Goal: Transaction & Acquisition: Purchase product/service

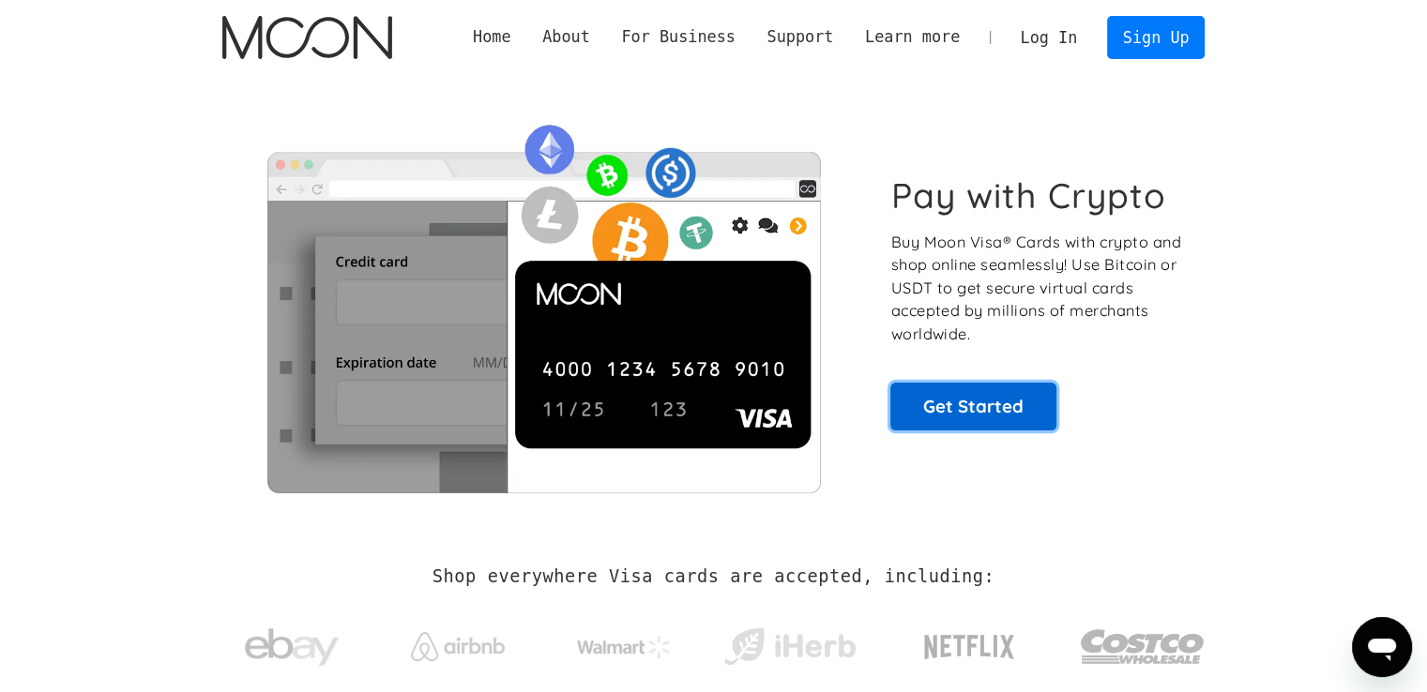
click at [935, 400] on link "Get Started" at bounding box center [973, 406] width 166 height 47
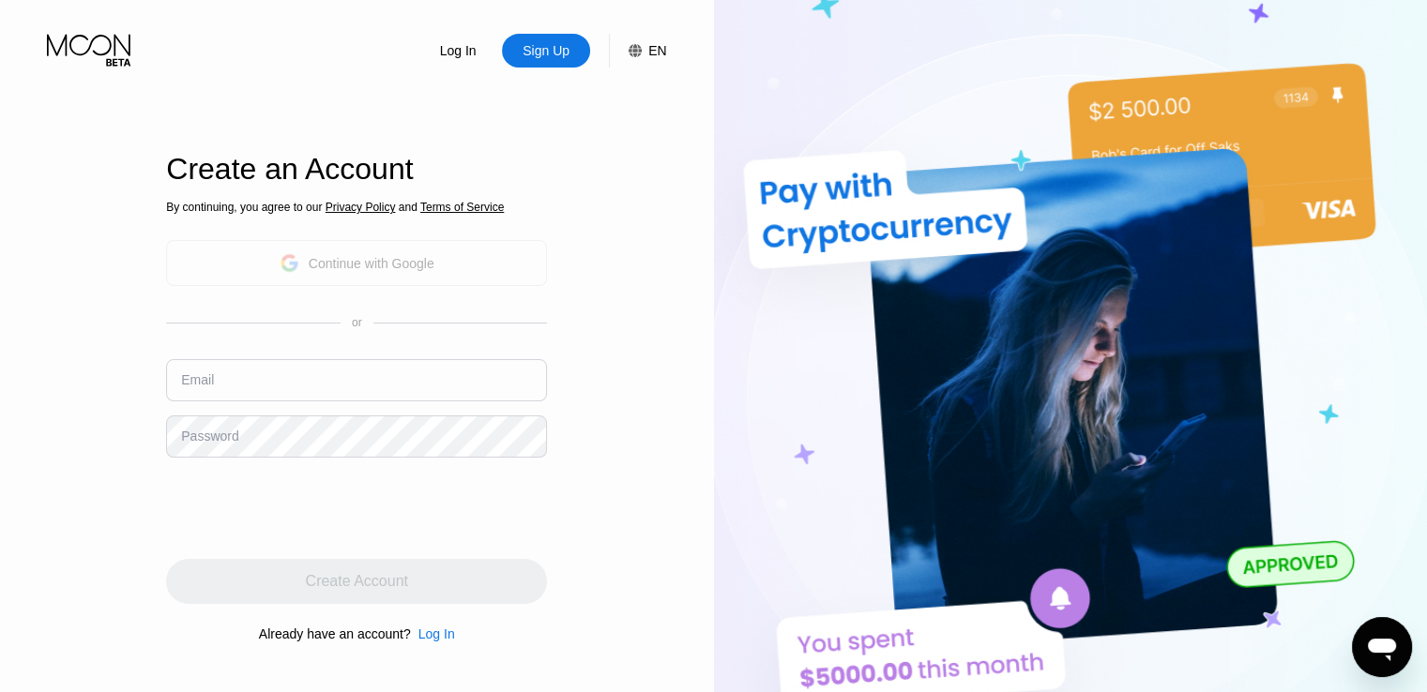
click at [405, 284] on div "Continue with Google" at bounding box center [356, 263] width 381 height 46
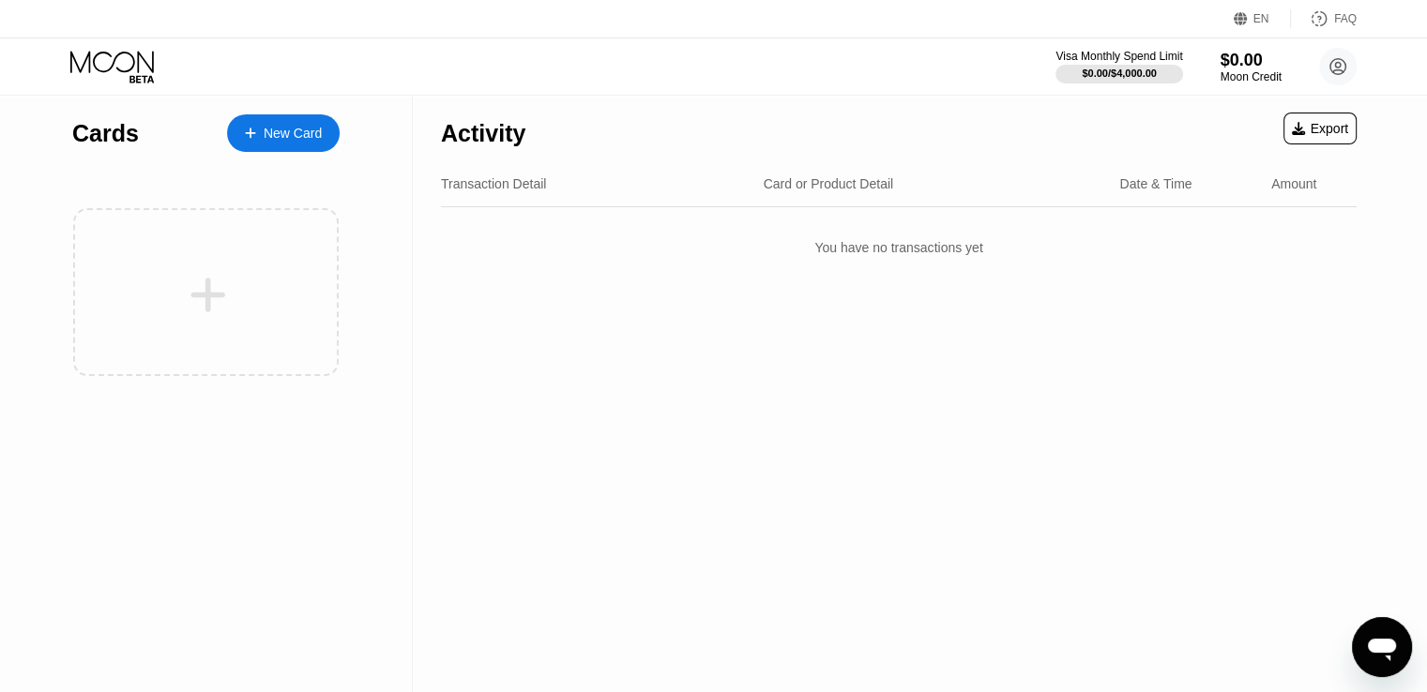
drag, startPoint x: 247, startPoint y: 105, endPoint x: 252, endPoint y: 113, distance: 10.1
click at [247, 106] on div "Cards New Card" at bounding box center [205, 129] width 267 height 66
click at [265, 144] on div "New Card" at bounding box center [283, 133] width 113 height 38
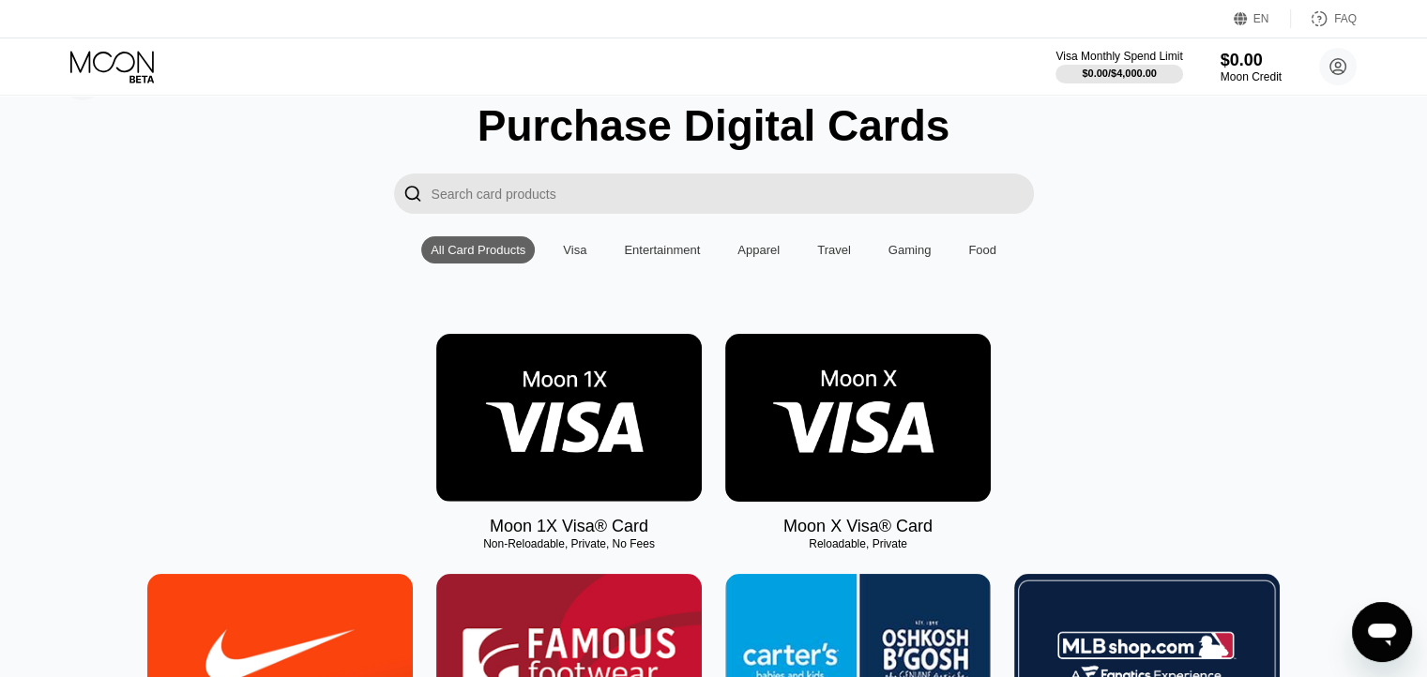
scroll to position [94, 0]
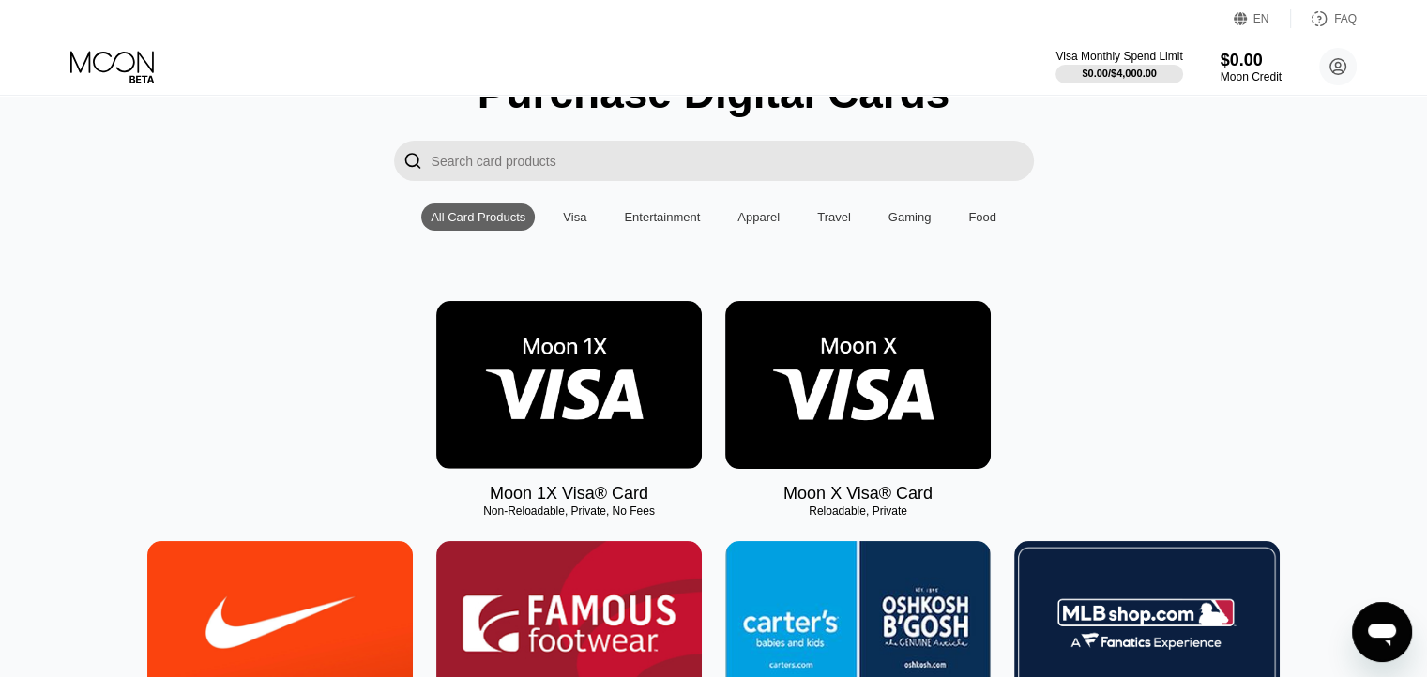
click at [514, 354] on img at bounding box center [568, 385] width 265 height 168
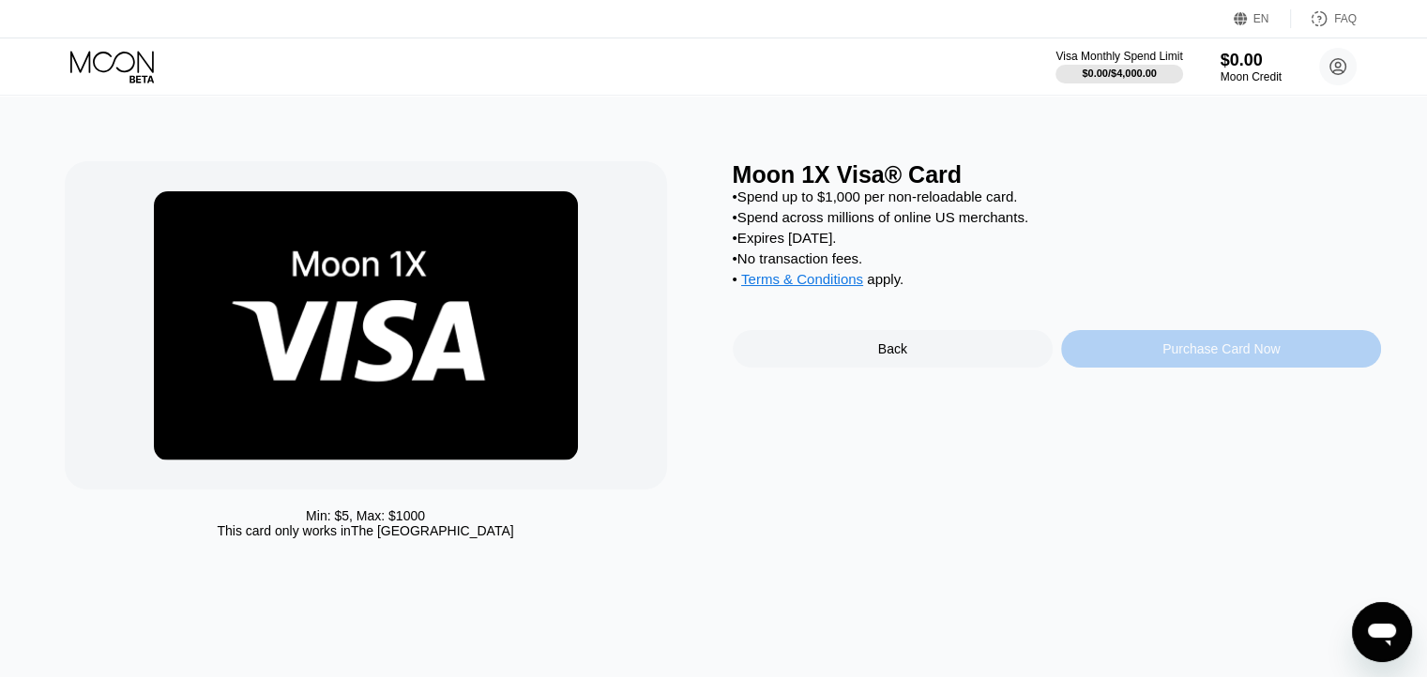
click at [1145, 367] on div "Purchase Card Now" at bounding box center [1221, 349] width 320 height 38
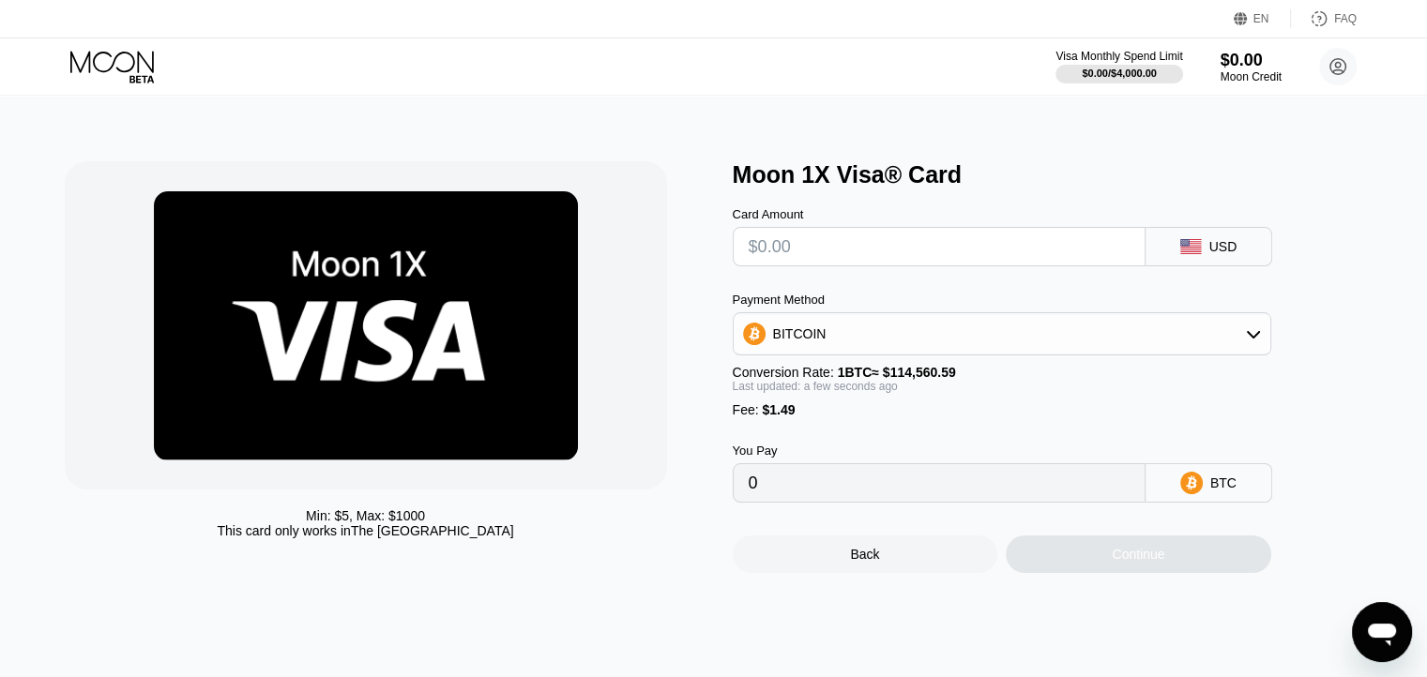
click at [1092, 564] on div "Continue" at bounding box center [1138, 555] width 265 height 38
click at [905, 262] on input "text" at bounding box center [939, 247] width 381 height 38
type input "$1"
type input "0.00002174"
type input "$1"
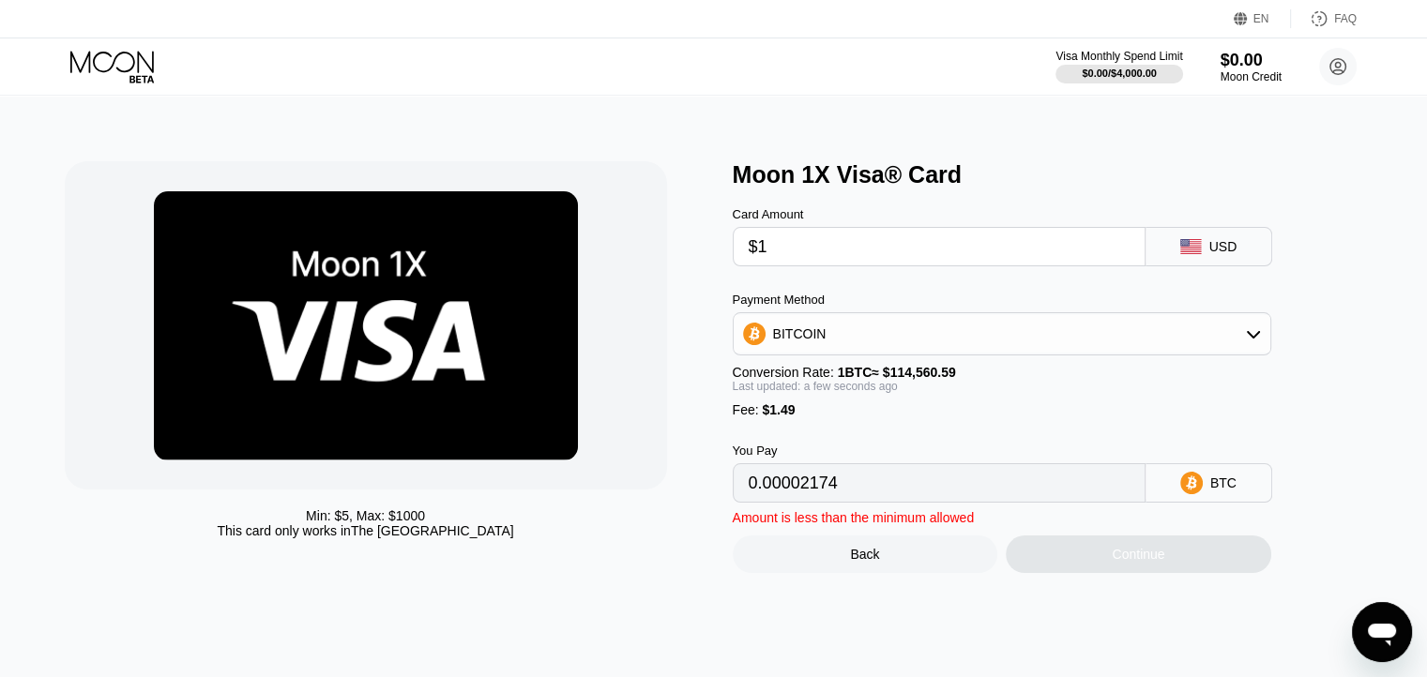
drag, startPoint x: 900, startPoint y: 320, endPoint x: 909, endPoint y: 330, distance: 13.3
click at [900, 320] on div "Payment Method BITCOIN" at bounding box center [1002, 324] width 538 height 63
click at [915, 341] on div "BITCOIN" at bounding box center [1002, 334] width 537 height 38
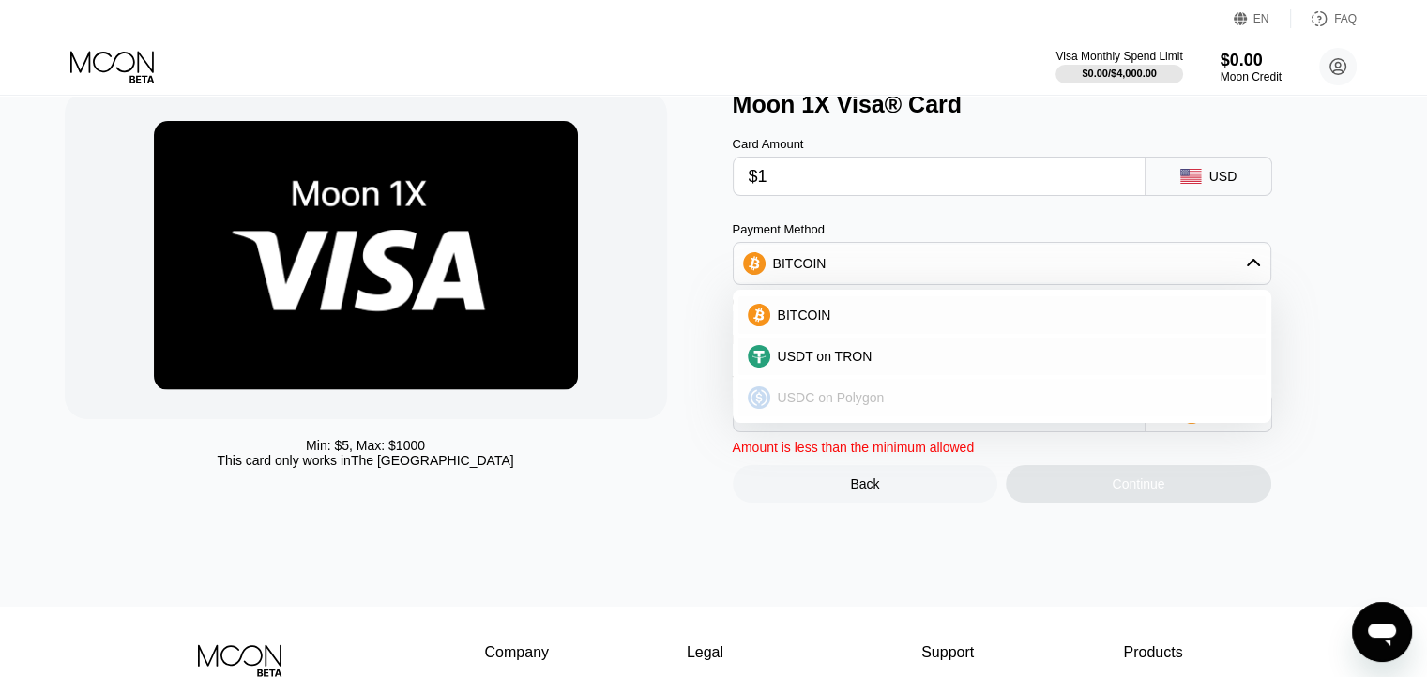
scroll to position [188, 0]
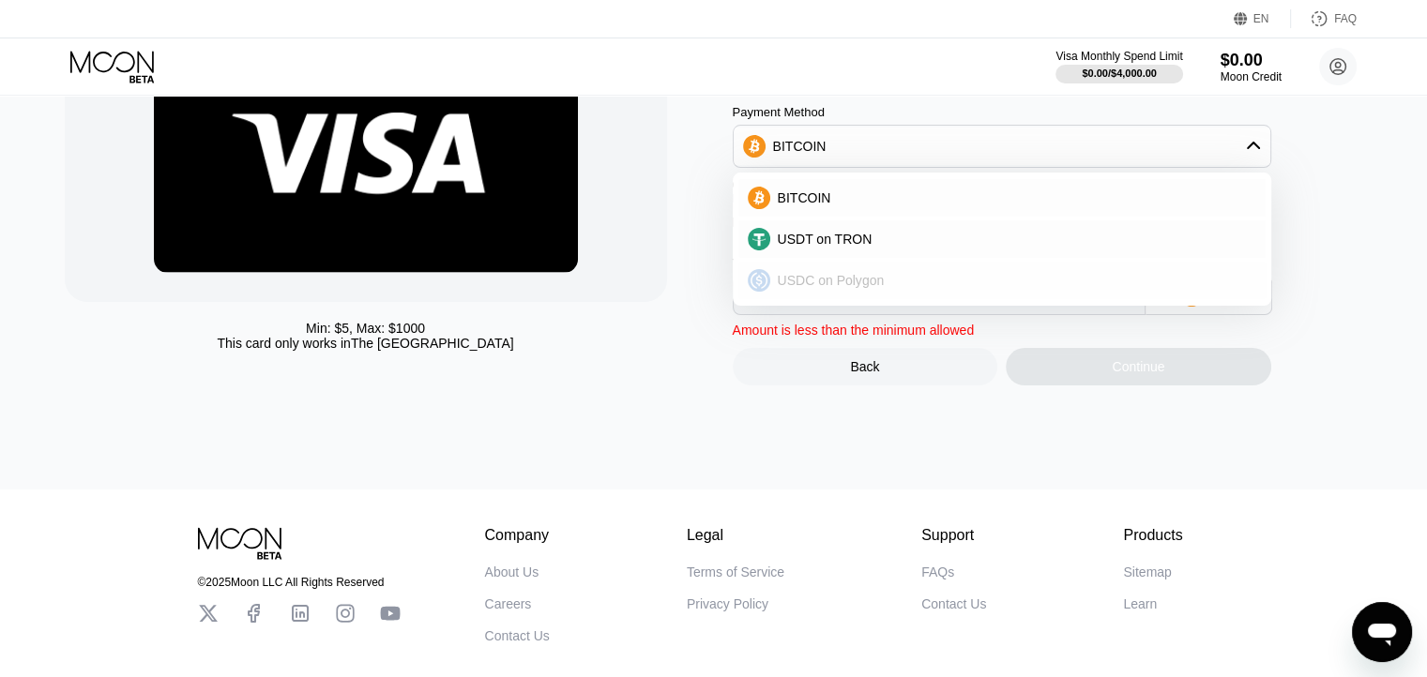
click at [889, 297] on div "USDC on Polygon" at bounding box center [1001, 281] width 527 height 38
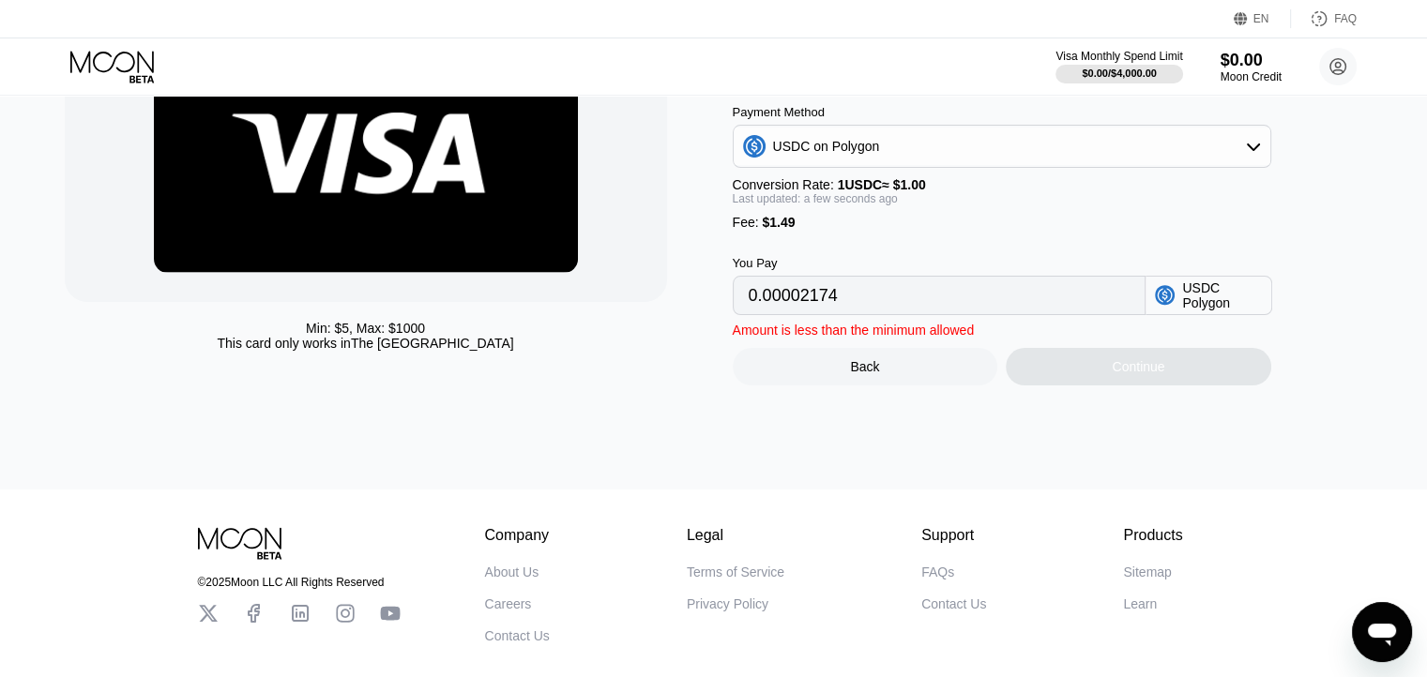
type input "2.49000000"
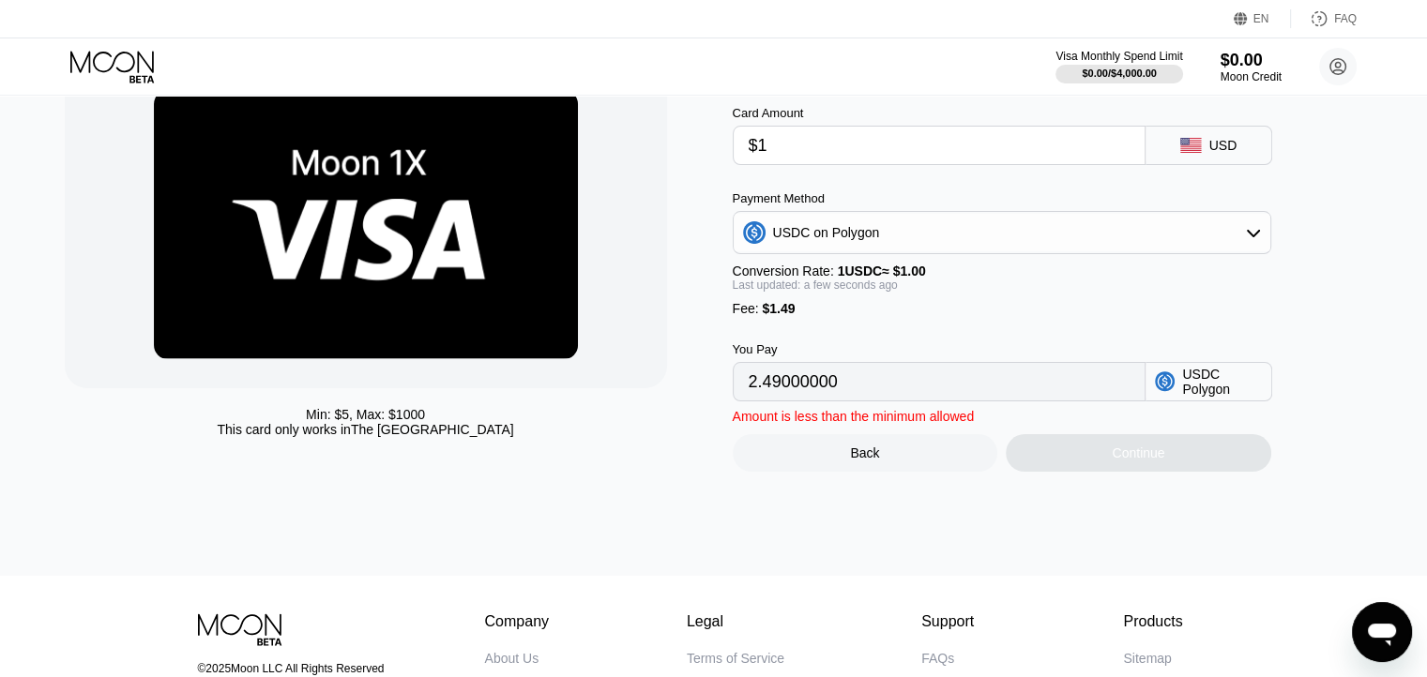
scroll to position [0, 0]
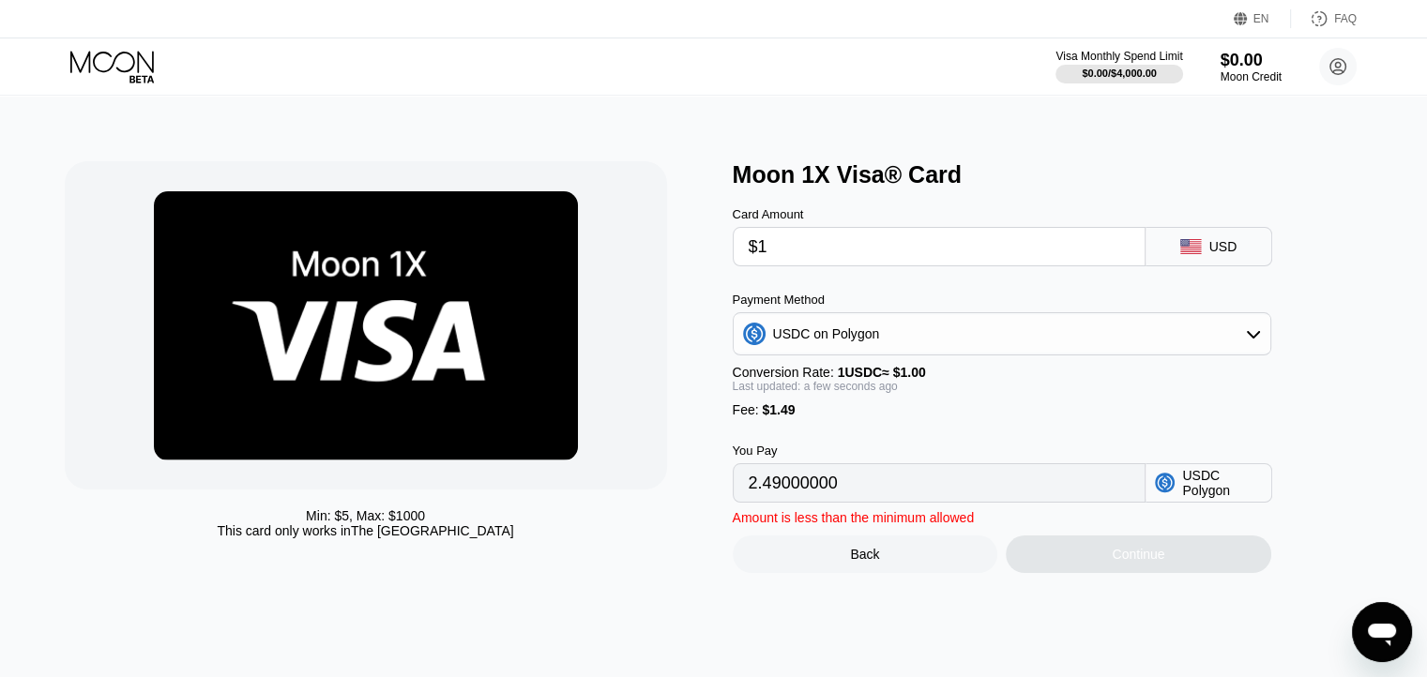
drag, startPoint x: 900, startPoint y: 258, endPoint x: 572, endPoint y: 275, distance: 328.7
click at [572, 275] on div "Min: $ 5 , Max: $ 1000 This card only works in The United States Moon 1X Visa® …" at bounding box center [714, 367] width 1298 height 412
type input "$5"
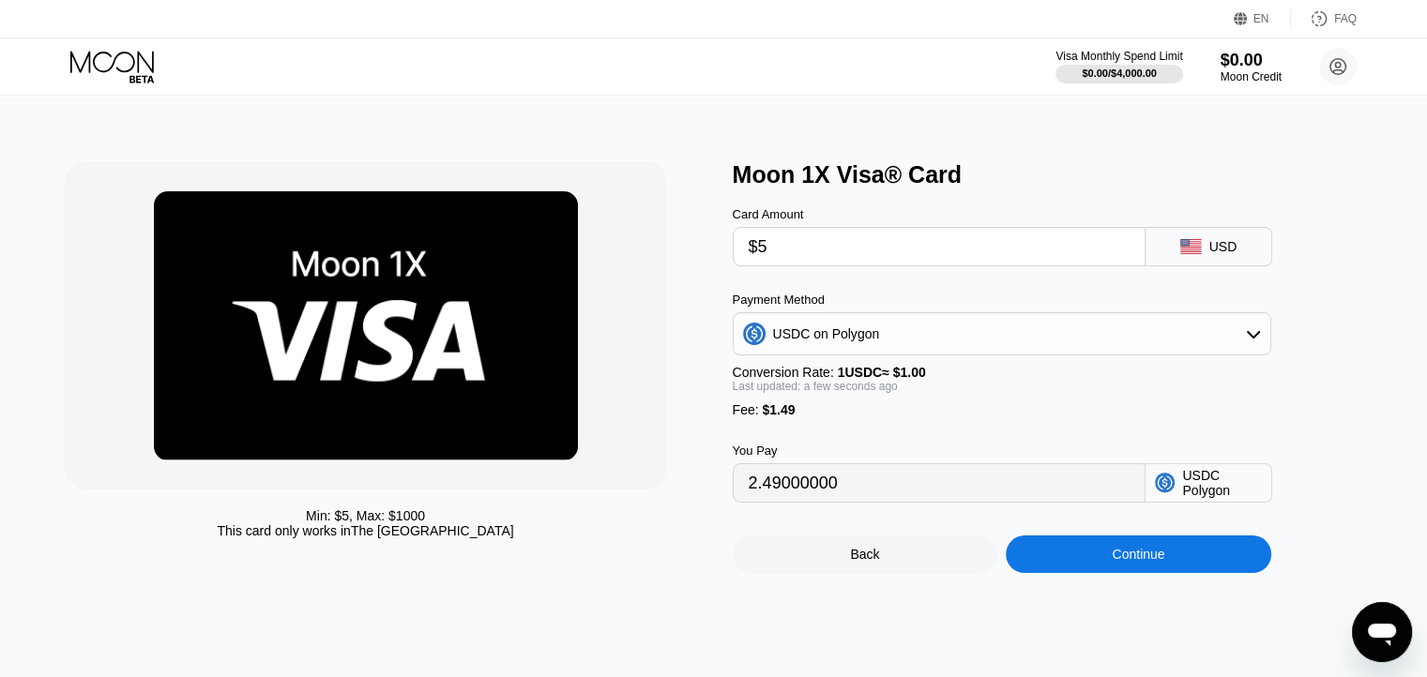
type input "6.49000000"
type input "$5"
click at [818, 444] on div "You Pay 6.49000000 USDC Polygon" at bounding box center [1033, 459] width 600 height 85
drag, startPoint x: 900, startPoint y: 505, endPoint x: 693, endPoint y: 477, distance: 209.1
click at [693, 477] on div "Min: $ 5 , Max: $ 1000 This card only works in The United States Moon 1X Visa® …" at bounding box center [714, 367] width 1298 height 412
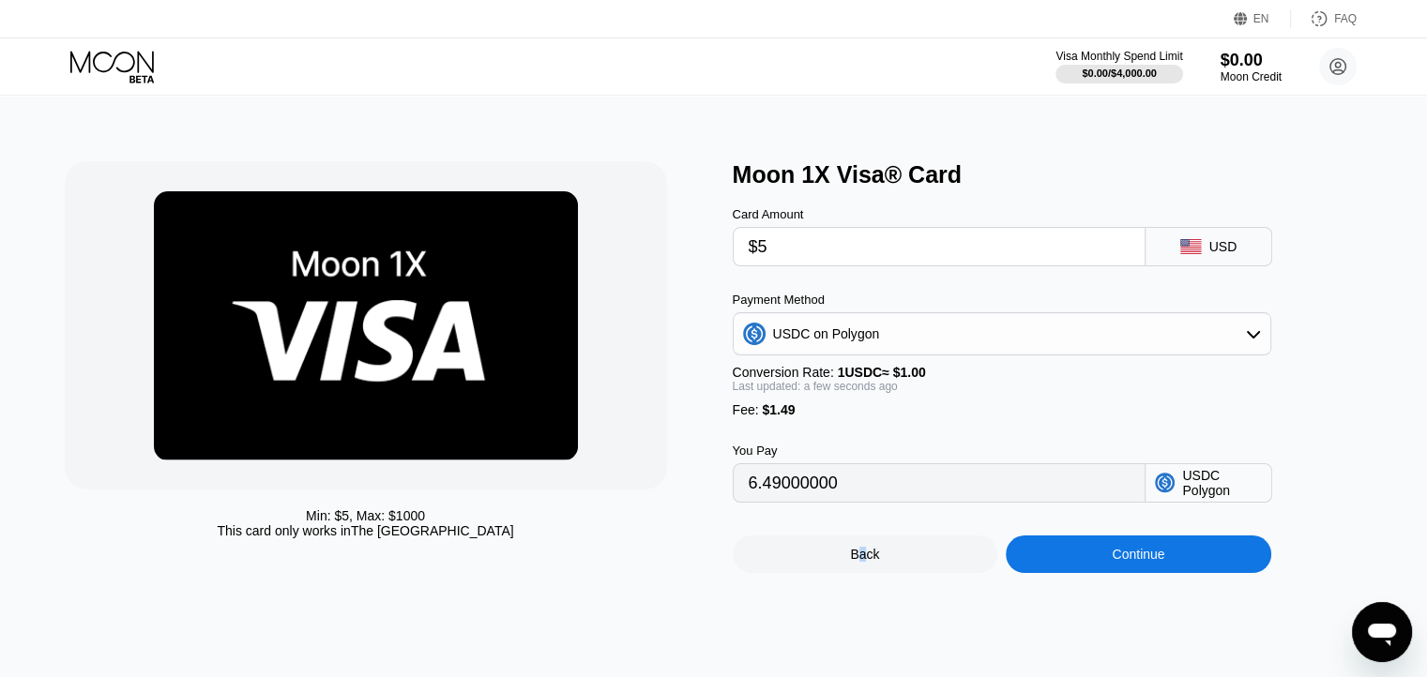
click at [863, 562] on div "Back" at bounding box center [864, 554] width 29 height 15
click at [141, 88] on div "Visa Monthly Spend Limit $0.00 / $4,000.00 $0.00 Moon Credit Damjan Babović dam…" at bounding box center [713, 66] width 1427 height 56
click at [135, 71] on icon at bounding box center [113, 67] width 87 height 33
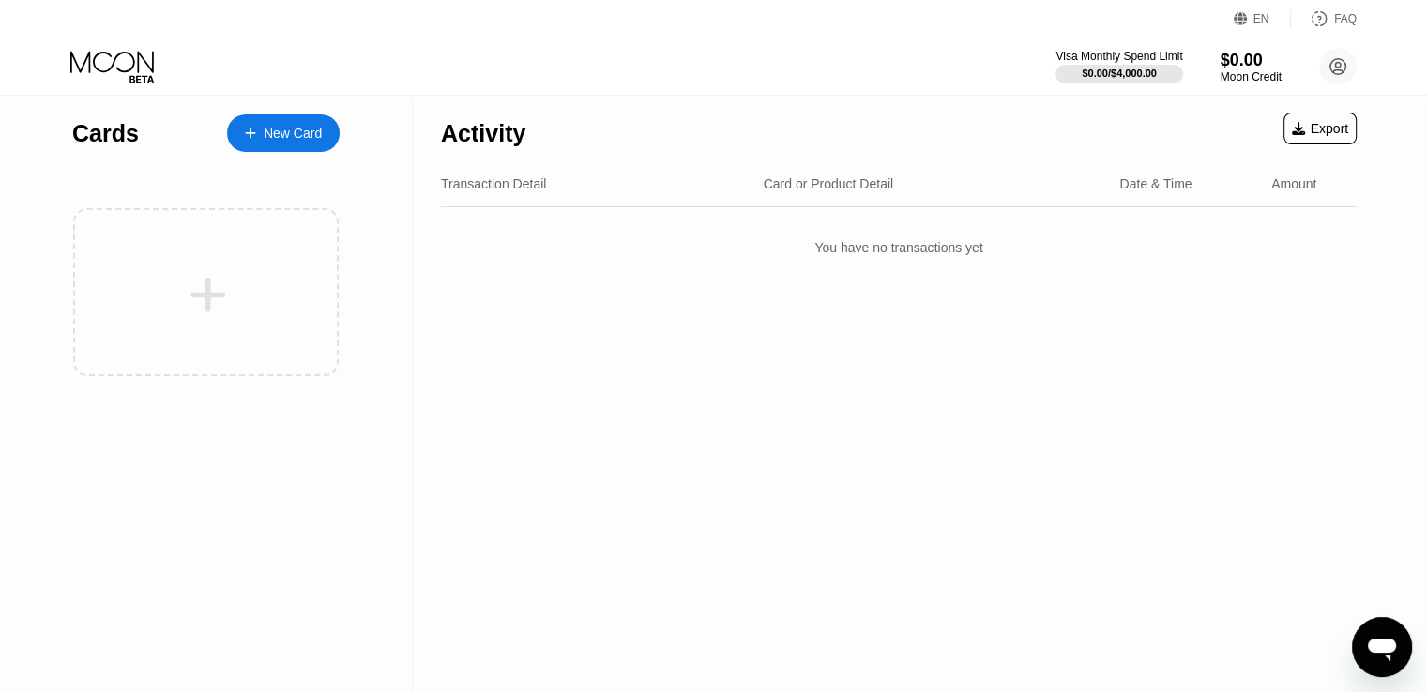
drag, startPoint x: 310, startPoint y: 133, endPoint x: 432, endPoint y: 204, distance: 140.8
click at [310, 134] on div "New Card" at bounding box center [293, 134] width 58 height 16
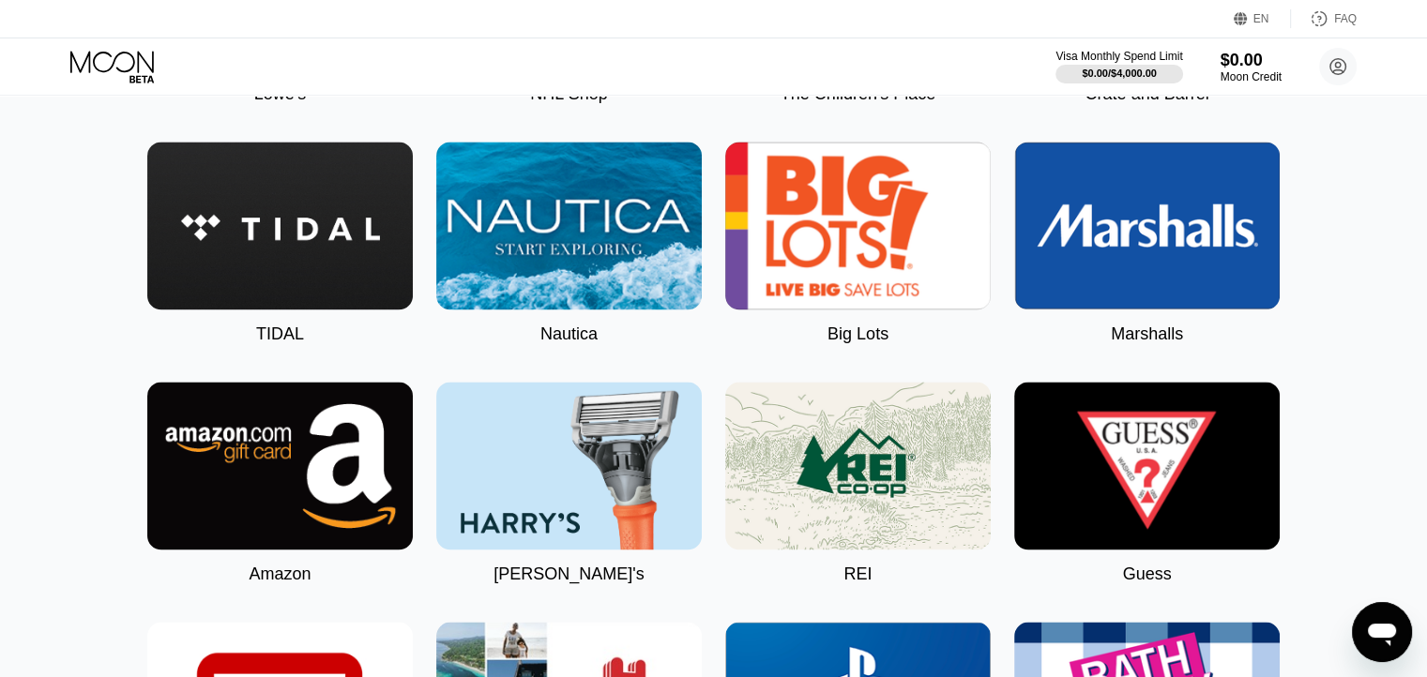
scroll to position [2533, 0]
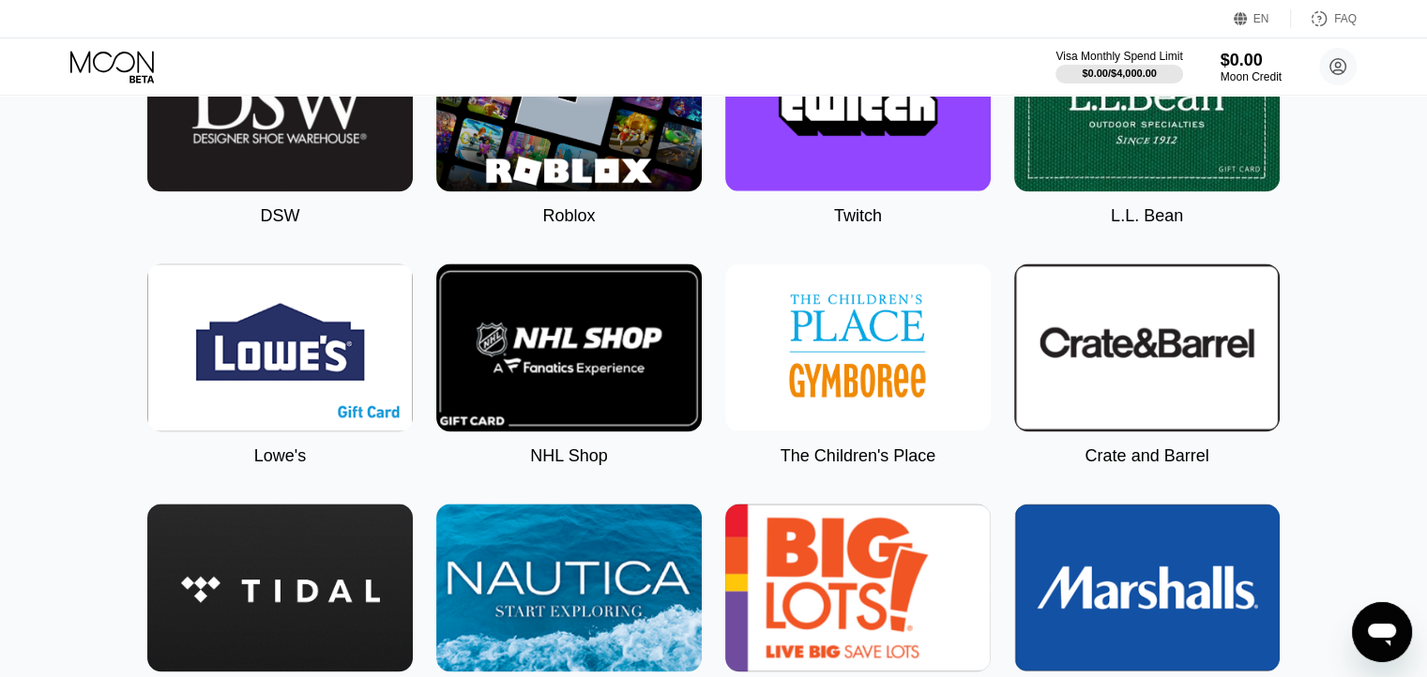
click at [615, 191] on img at bounding box center [568, 107] width 265 height 168
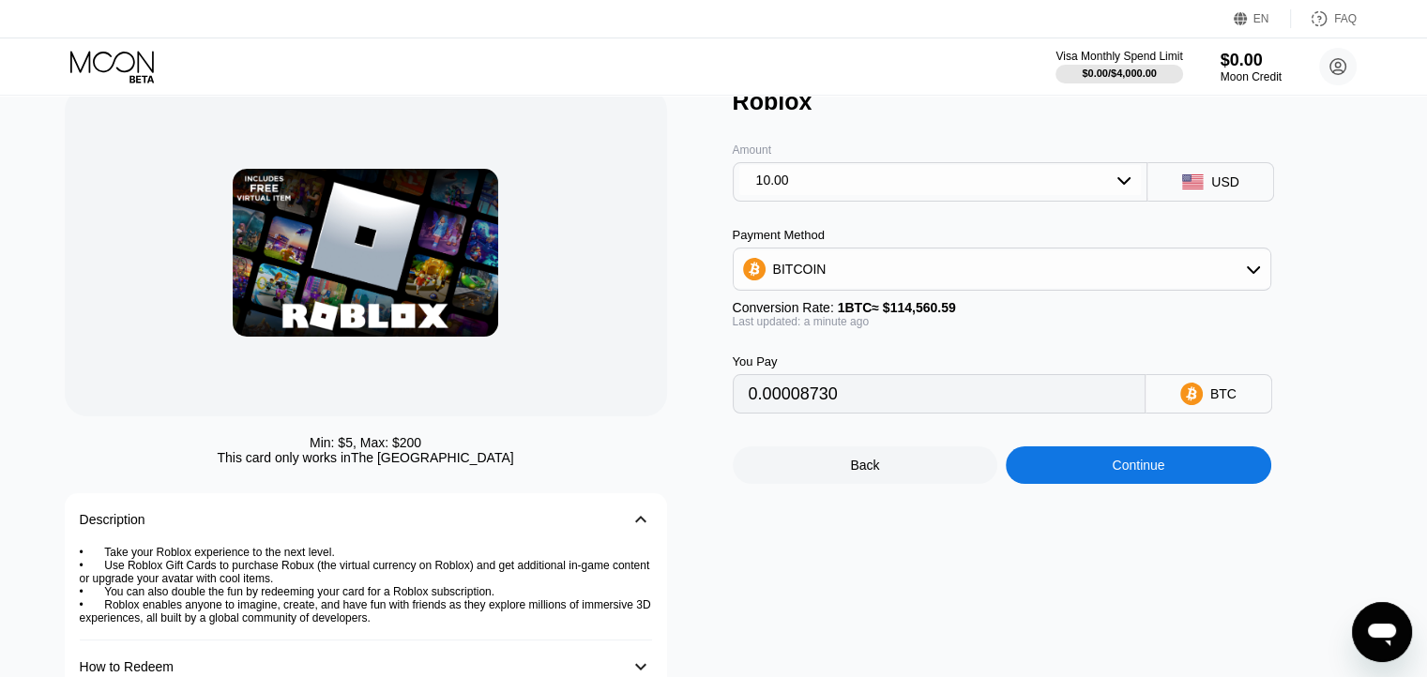
scroll to position [94, 0]
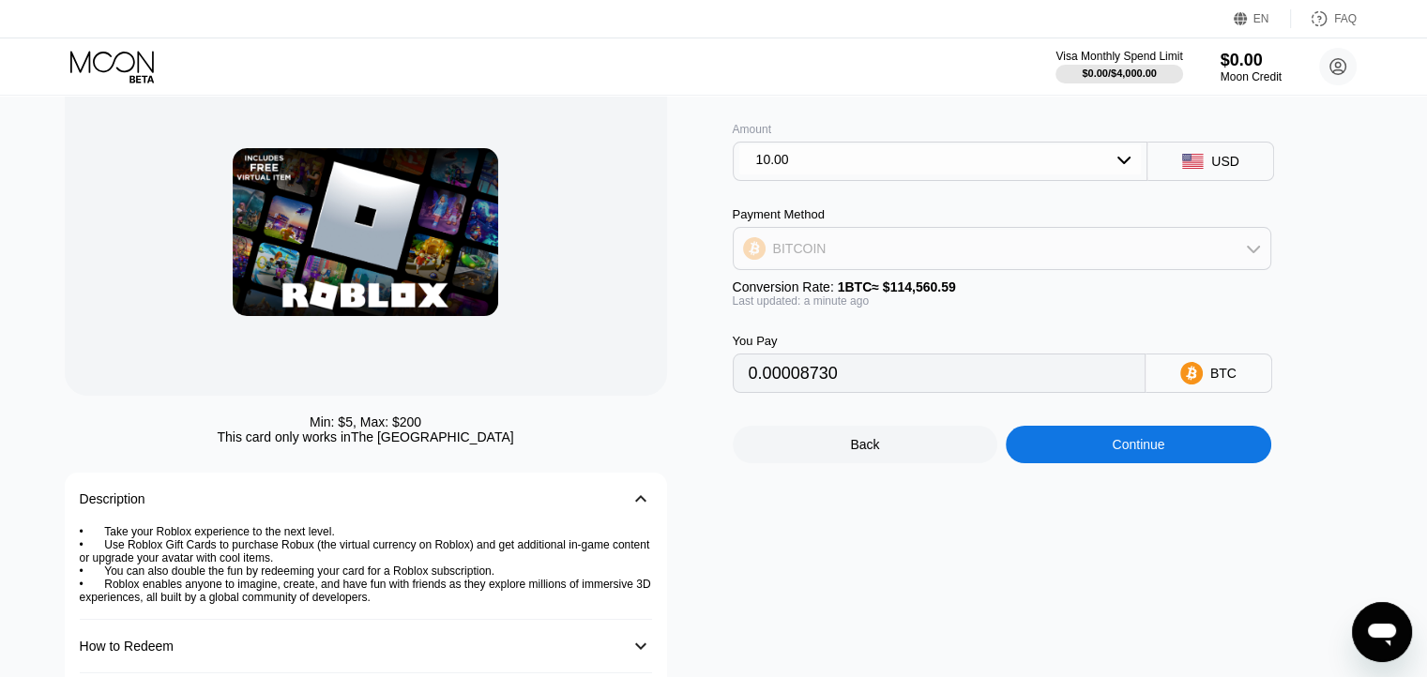
click at [1020, 267] on div "BITCOIN" at bounding box center [1002, 249] width 537 height 38
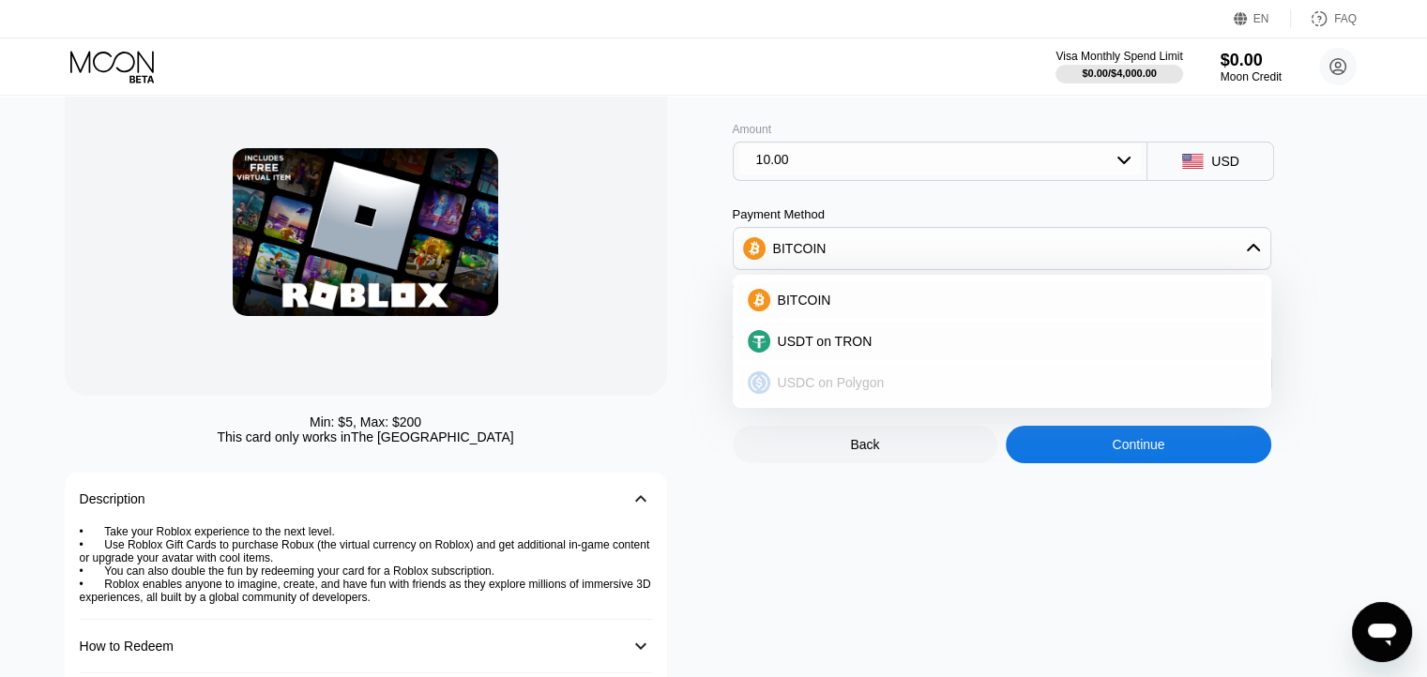
drag, startPoint x: 872, startPoint y: 396, endPoint x: 848, endPoint y: 230, distance: 167.8
click at [870, 390] on span "USDC on Polygon" at bounding box center [831, 382] width 107 height 15
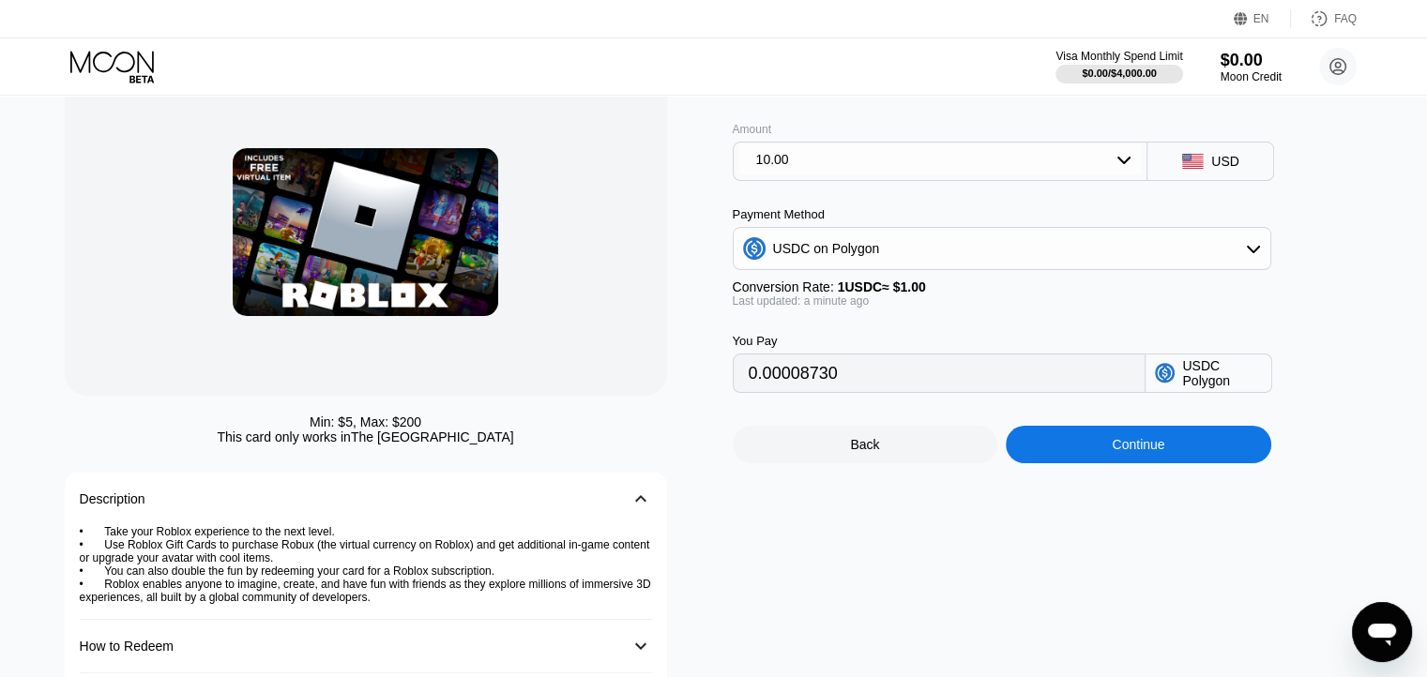
type input "10.00000000"
click at [844, 174] on div "10.00" at bounding box center [940, 159] width 402 height 30
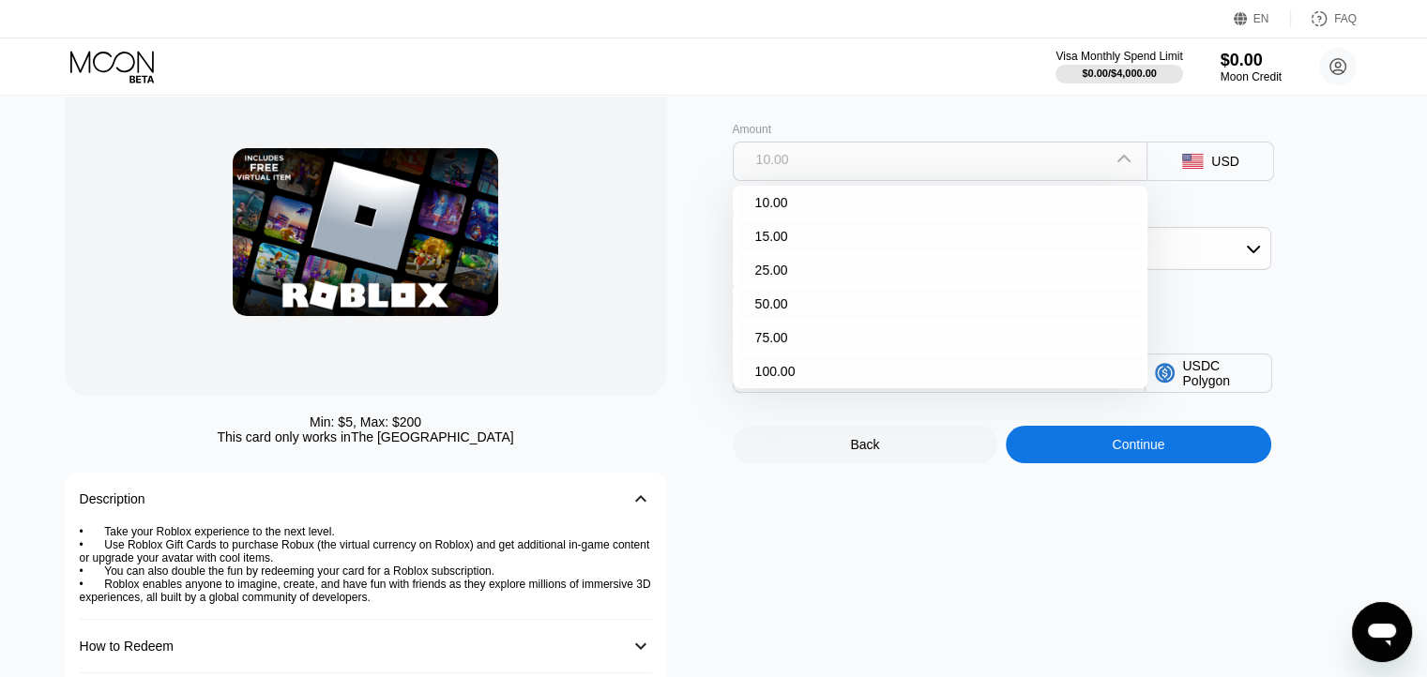
click at [844, 174] on div "10.00" at bounding box center [940, 159] width 402 height 30
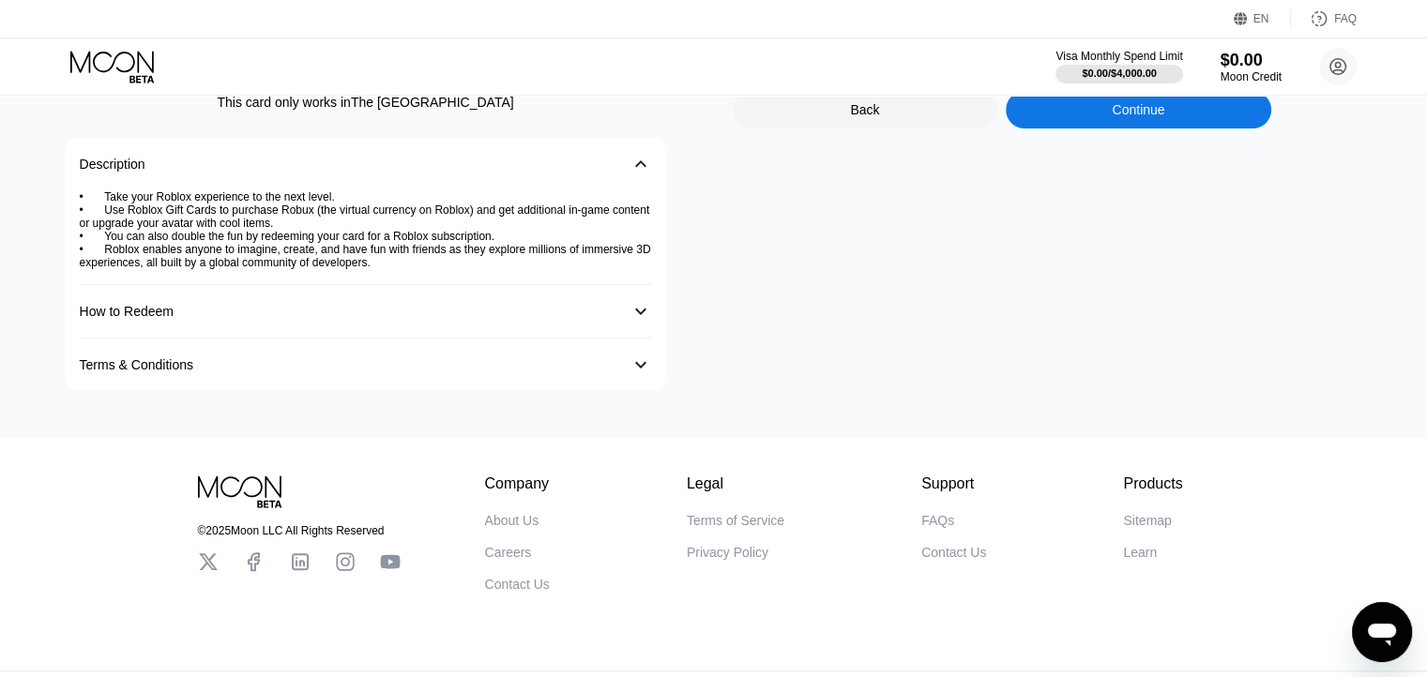
scroll to position [469, 0]
